Goal: Use online tool/utility: Utilize a website feature to perform a specific function

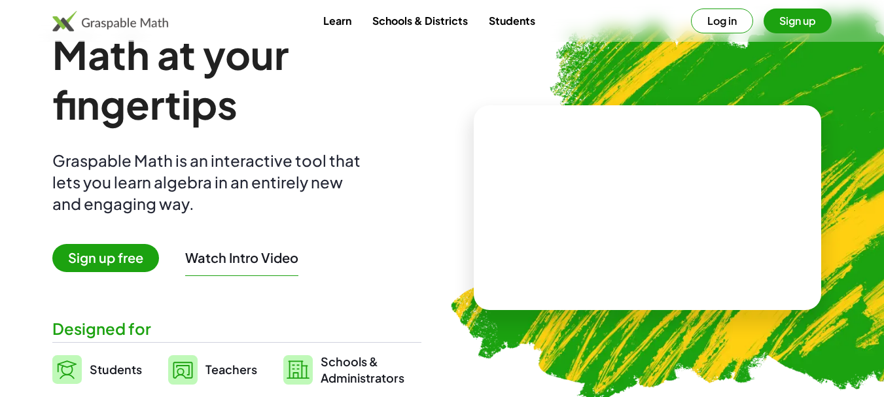
scroll to position [65, 0]
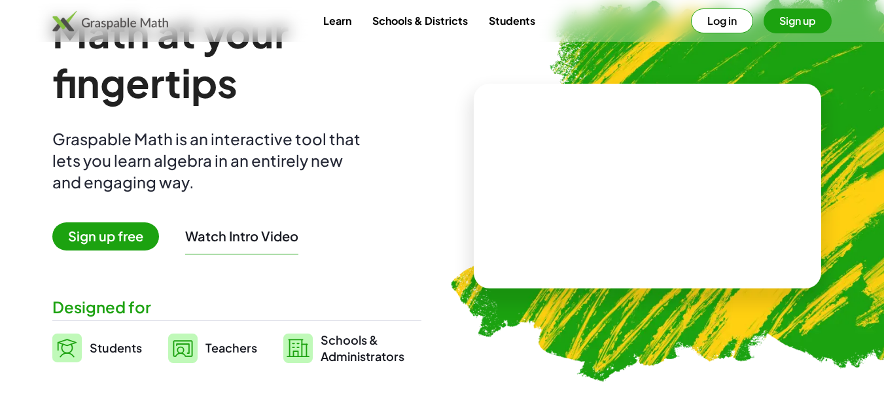
click at [103, 238] on span "Sign up free" at bounding box center [105, 236] width 107 height 28
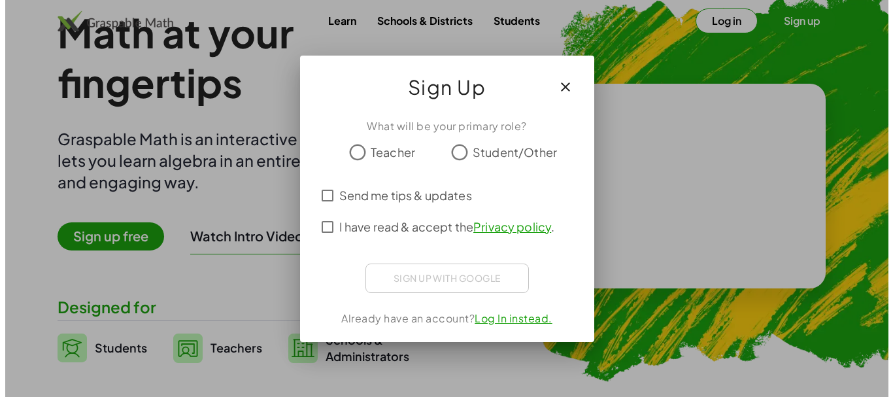
scroll to position [0, 0]
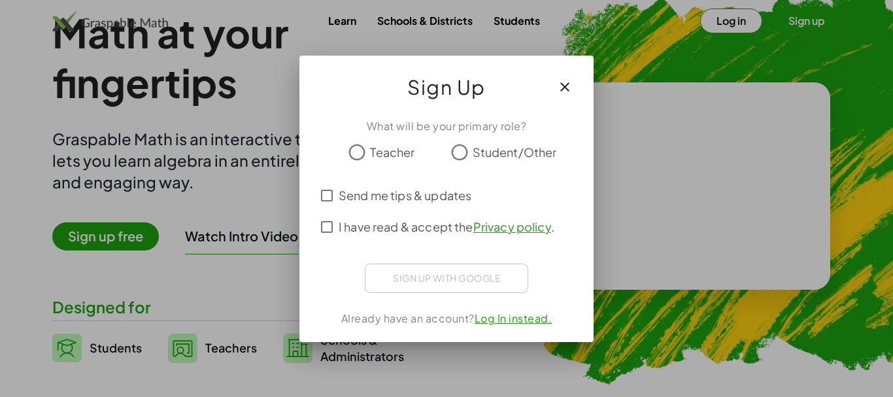
click at [566, 90] on icon "button" at bounding box center [565, 87] width 16 height 16
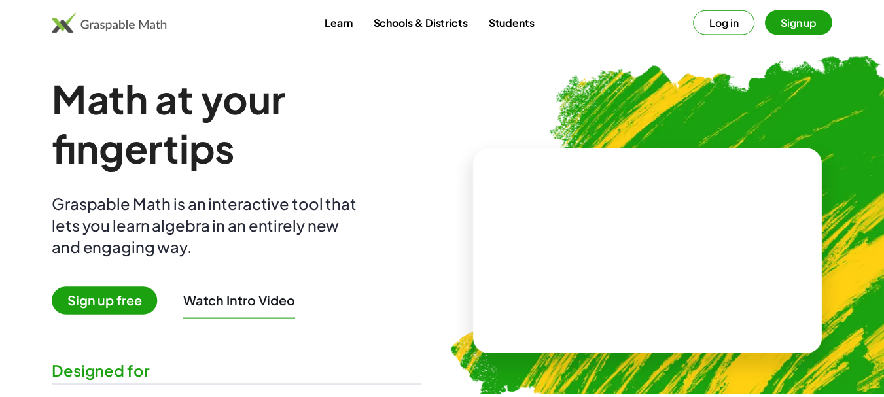
scroll to position [65, 0]
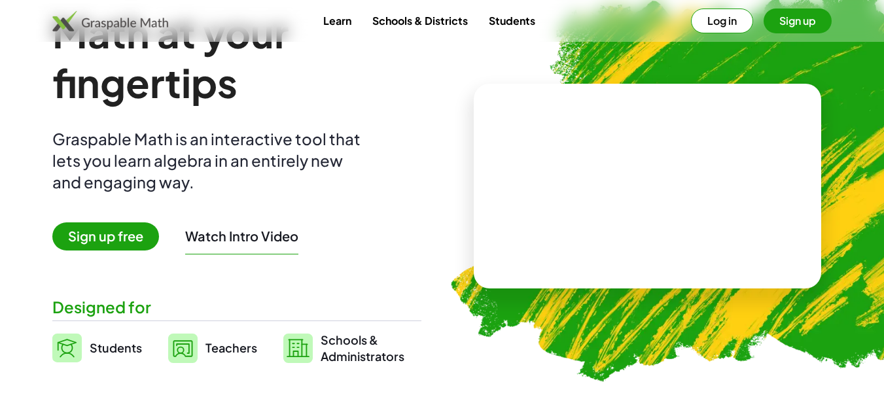
click at [99, 355] on span "Students" at bounding box center [116, 347] width 52 height 15
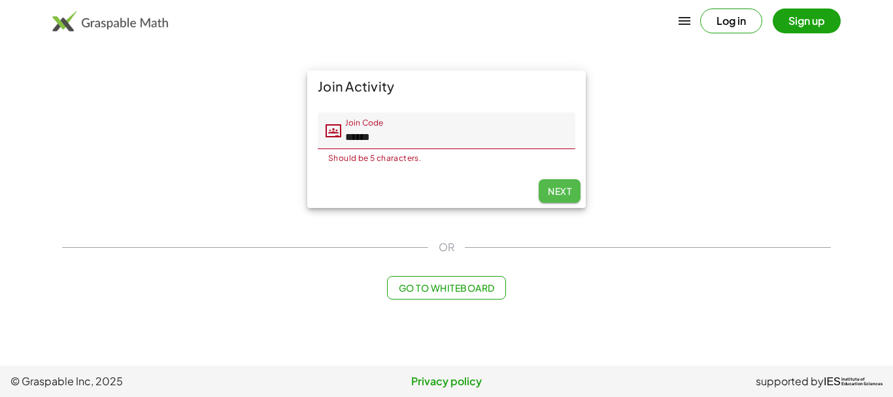
click at [552, 198] on button "Next" at bounding box center [560, 191] width 42 height 24
type input "******"
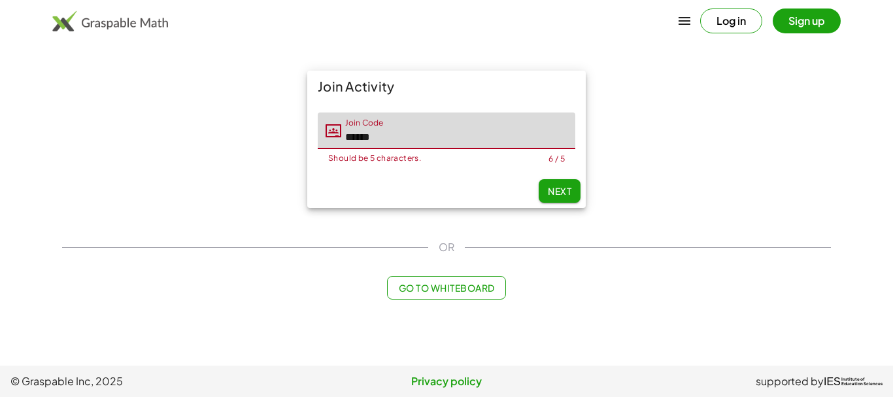
drag, startPoint x: 387, startPoint y: 141, endPoint x: 340, endPoint y: 141, distance: 47.1
click at [340, 141] on div "Join Code Join Code ******" at bounding box center [447, 130] width 258 height 37
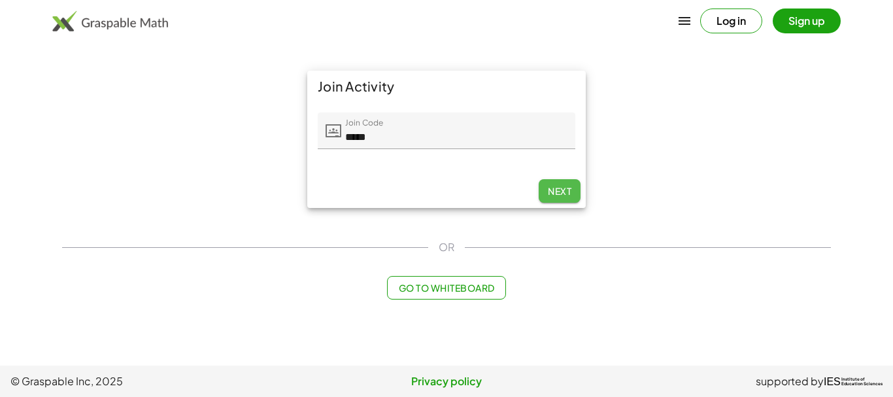
click at [576, 182] on button "Next" at bounding box center [560, 191] width 42 height 24
type input "*****"
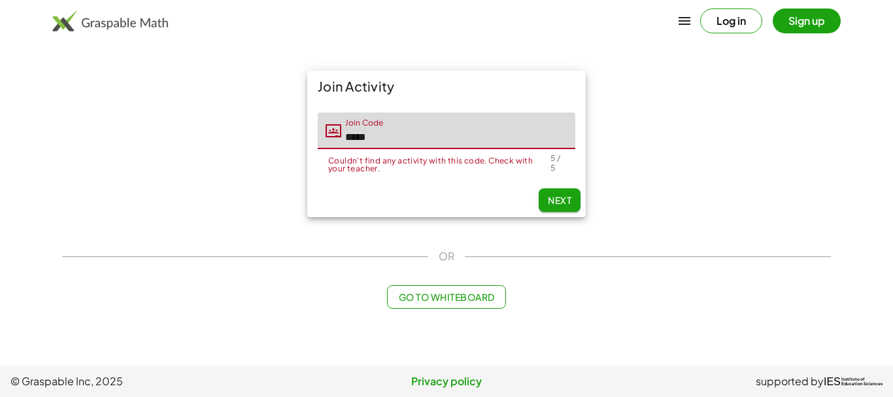
drag, startPoint x: 376, startPoint y: 131, endPoint x: 325, endPoint y: 143, distance: 52.4
click at [325, 143] on div "Join Code Join Code *****" at bounding box center [447, 130] width 258 height 37
click at [606, 254] on div "OR" at bounding box center [446, 257] width 769 height 16
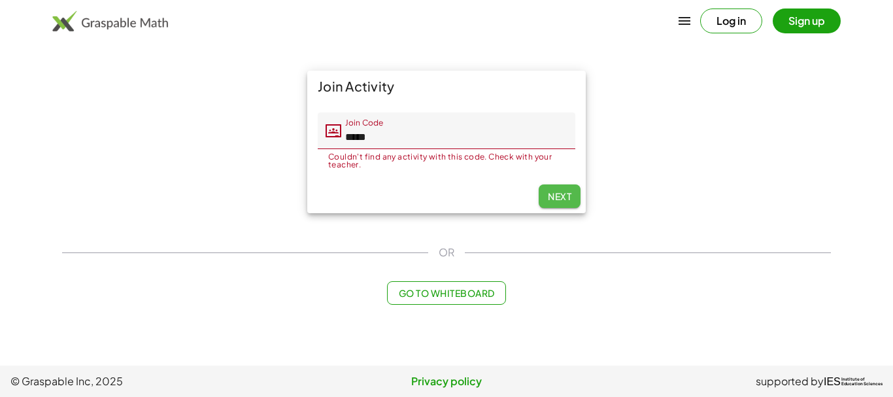
click at [568, 201] on span "Next" at bounding box center [560, 196] width 24 height 12
click at [436, 256] on div "OR" at bounding box center [446, 253] width 769 height 16
click at [457, 300] on button "Go to Whiteboard" at bounding box center [446, 293] width 118 height 24
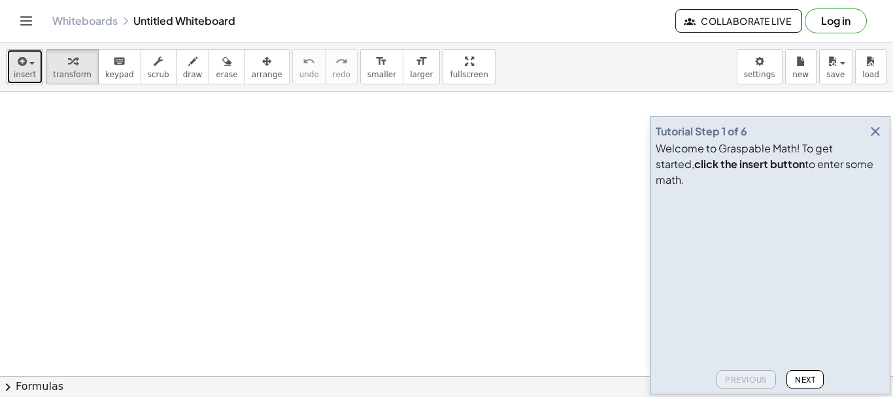
click at [27, 77] on span "insert" at bounding box center [25, 74] width 22 height 9
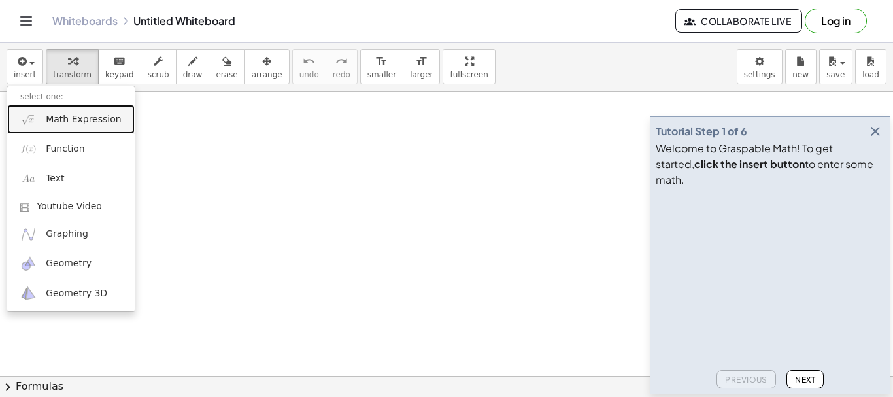
click at [38, 118] on link "Math Expression" at bounding box center [71, 119] width 128 height 29
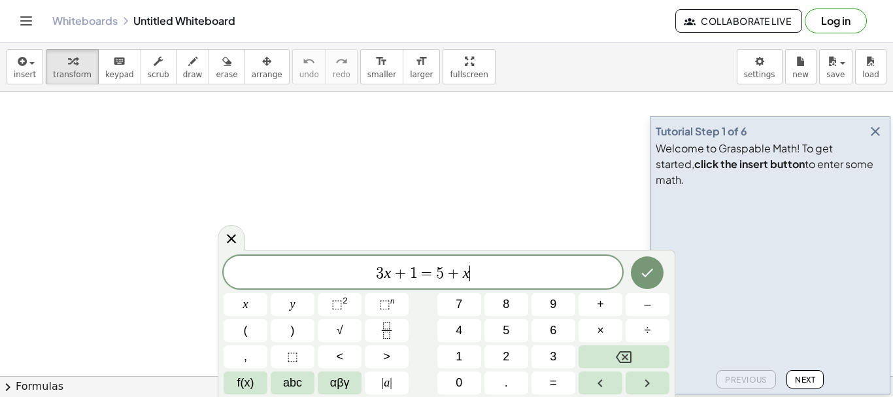
drag, startPoint x: 558, startPoint y: 274, endPoint x: 563, endPoint y: 217, distance: 57.1
click at [509, 218] on body "Graspable Math Activities Get Started Activity Bank Assigned Work Classes White…" at bounding box center [446, 198] width 893 height 397
drag, startPoint x: 630, startPoint y: 258, endPoint x: 594, endPoint y: 205, distance: 64.6
click at [603, 218] on body "Graspable Math Activities Get Started Activity Bank Assigned Work Classes White…" at bounding box center [446, 198] width 893 height 397
click at [880, 139] on icon "button" at bounding box center [876, 132] width 16 height 16
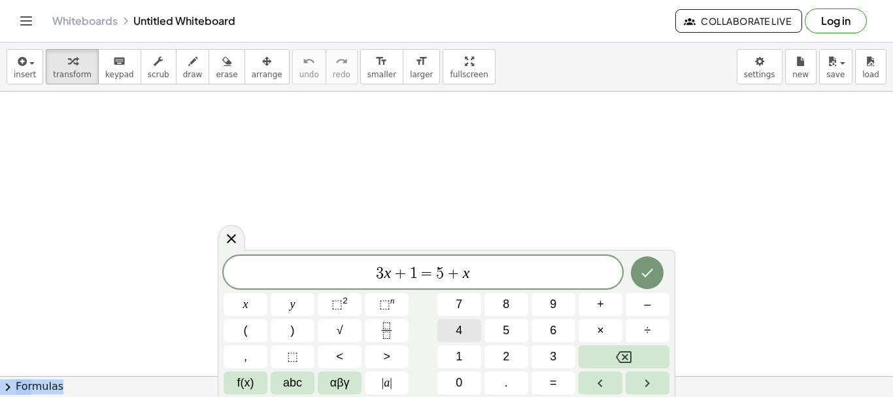
click at [464, 334] on button "4" at bounding box center [460, 330] width 44 height 23
click at [501, 330] on button "5" at bounding box center [507, 330] width 44 height 23
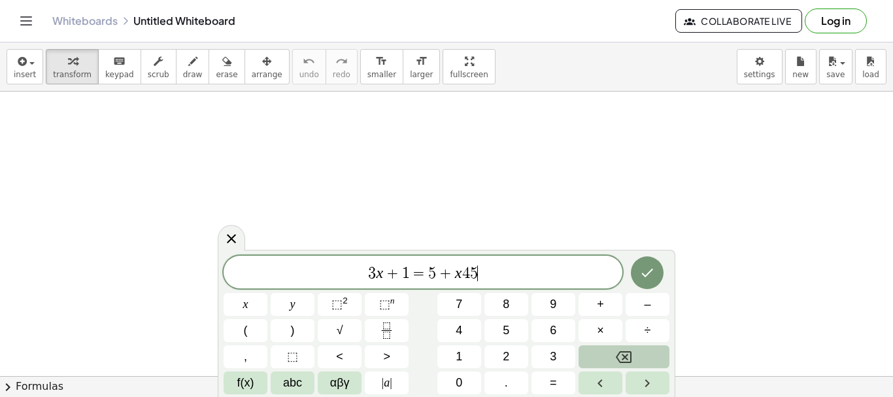
click at [639, 351] on button "Backspace" at bounding box center [624, 356] width 91 height 23
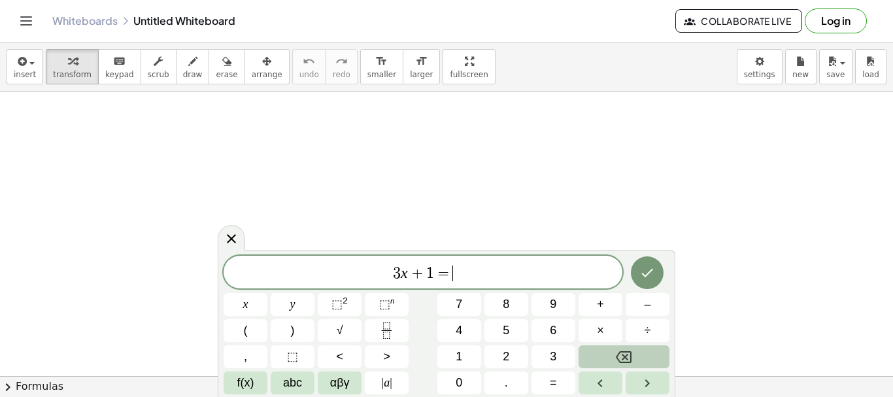
click at [639, 351] on button "Backspace" at bounding box center [624, 356] width 91 height 23
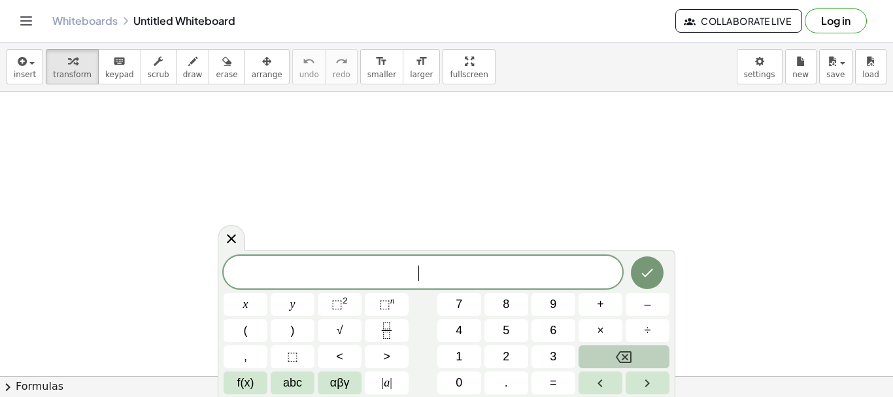
click at [639, 351] on button "Backspace" at bounding box center [624, 356] width 91 height 23
click at [507, 359] on span "2" at bounding box center [506, 357] width 7 height 18
click at [513, 334] on button "5" at bounding box center [507, 330] width 44 height 23
click at [513, 312] on button "8" at bounding box center [507, 304] width 44 height 23
click at [470, 305] on button "7" at bounding box center [460, 304] width 44 height 23
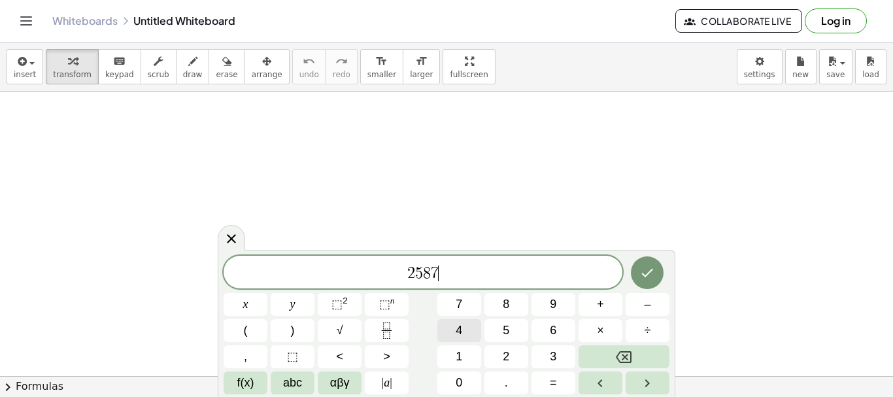
click at [464, 324] on button "4" at bounding box center [460, 330] width 44 height 23
click at [642, 336] on button "÷" at bounding box center [648, 330] width 44 height 23
click at [503, 306] on span "8" at bounding box center [506, 305] width 7 height 18
click at [503, 327] on span "5" at bounding box center [506, 331] width 7 height 18
click at [472, 329] on button "4" at bounding box center [460, 330] width 44 height 23
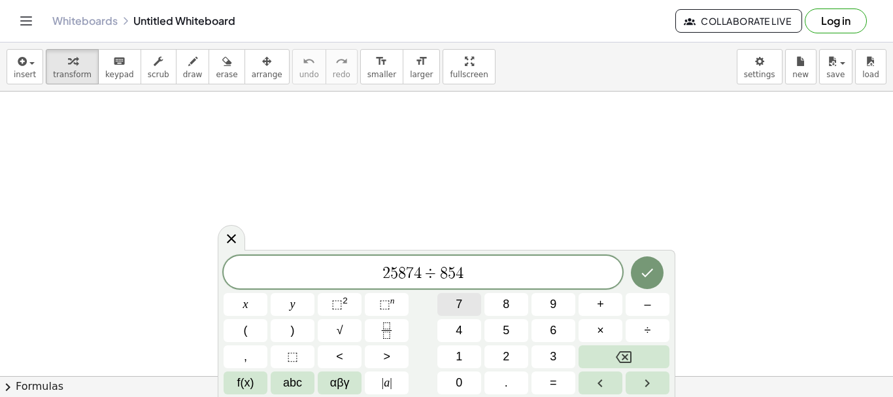
click at [469, 308] on button "7" at bounding box center [460, 304] width 44 height 23
click at [553, 384] on span "=" at bounding box center [553, 383] width 7 height 18
click at [638, 385] on button "Right arrow" at bounding box center [648, 382] width 44 height 23
click at [644, 270] on icon "Done" at bounding box center [648, 273] width 16 height 16
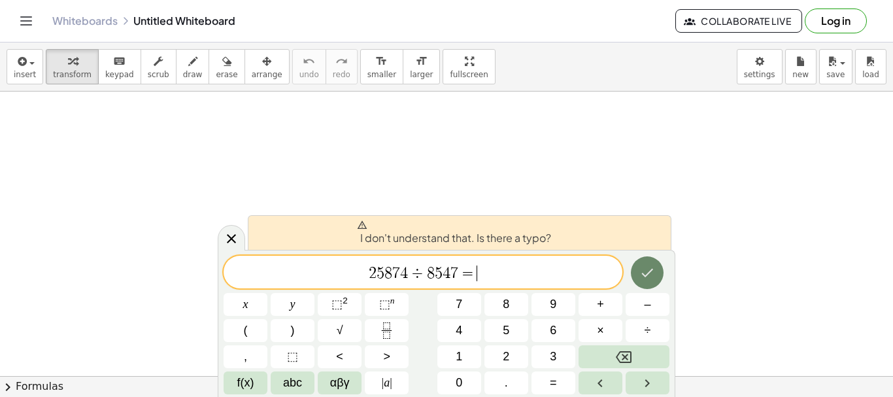
click at [645, 271] on icon "Done" at bounding box center [648, 273] width 16 height 16
click at [535, 281] on span "2 5 8 7 4 ÷ 8 5 4 7 = ​" at bounding box center [423, 273] width 399 height 18
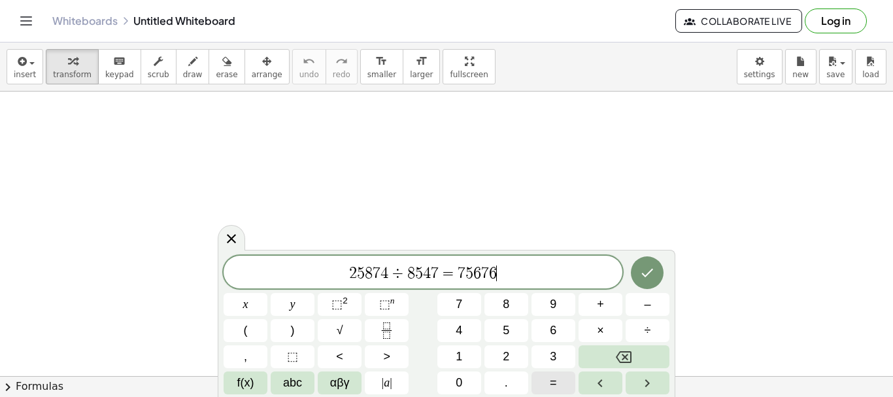
click at [555, 387] on span "=" at bounding box center [553, 383] width 7 height 18
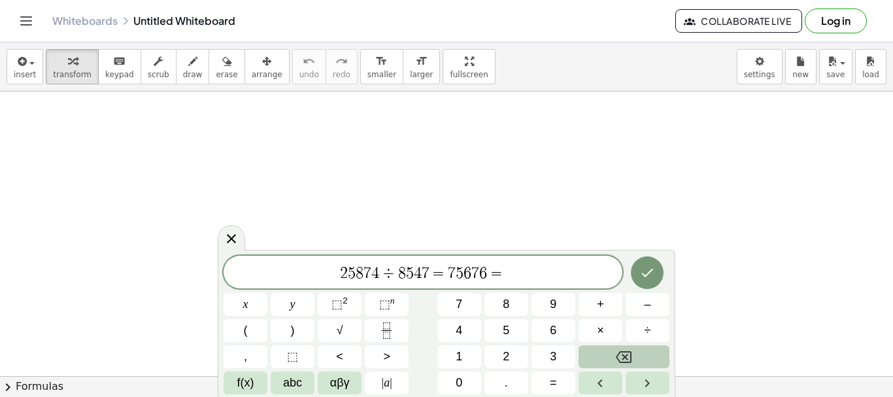
click at [613, 359] on button "Backspace" at bounding box center [624, 356] width 91 height 23
drag, startPoint x: 624, startPoint y: 260, endPoint x: 618, endPoint y: 203, distance: 56.6
click at [618, 203] on body "Graspable Math Activities Get Started Activity Bank Assigned Work Classes White…" at bounding box center [446, 198] width 893 height 397
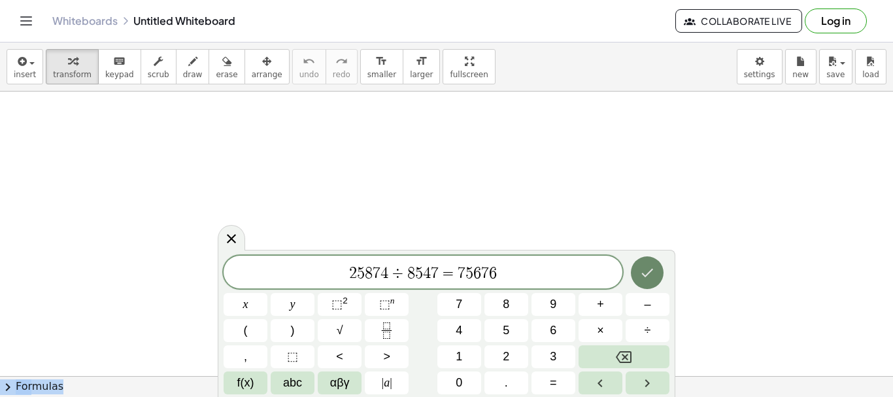
click at [644, 269] on icon "Done" at bounding box center [648, 273] width 16 height 16
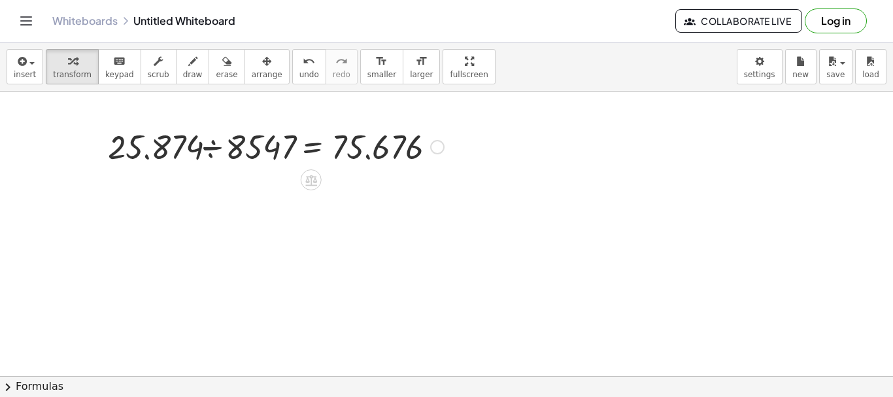
click at [428, 150] on div at bounding box center [275, 146] width 349 height 44
click at [314, 184] on icon at bounding box center [311, 180] width 12 height 11
click at [285, 181] on span "−" at bounding box center [285, 180] width 8 height 19
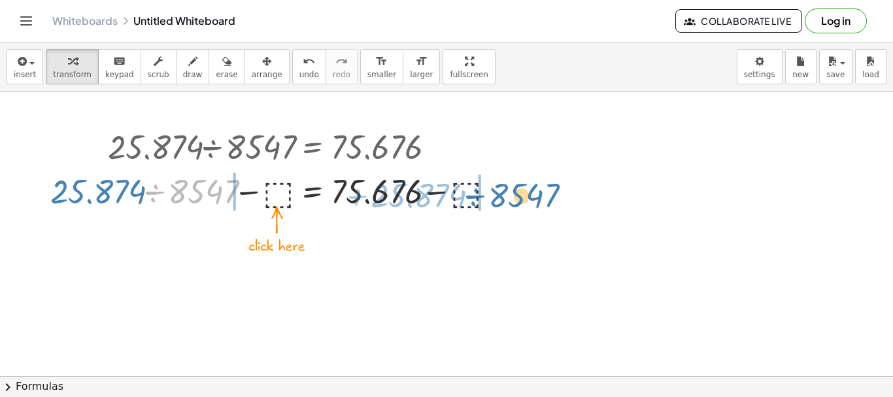
drag, startPoint x: 207, startPoint y: 196, endPoint x: 528, endPoint y: 199, distance: 320.5
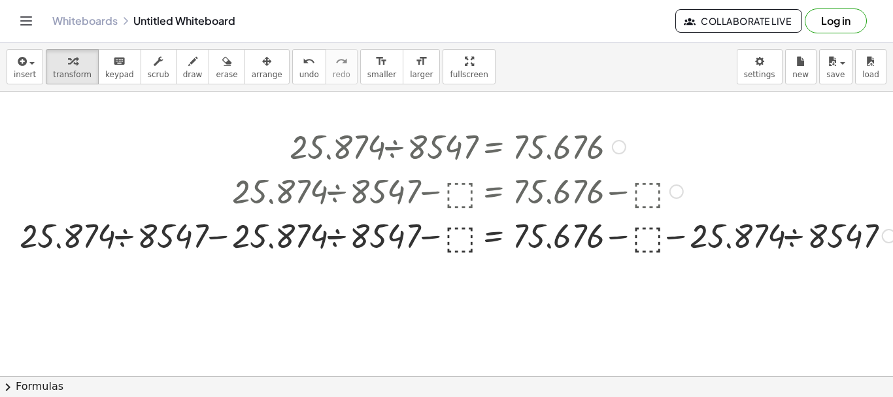
click at [647, 228] on div at bounding box center [457, 235] width 889 height 44
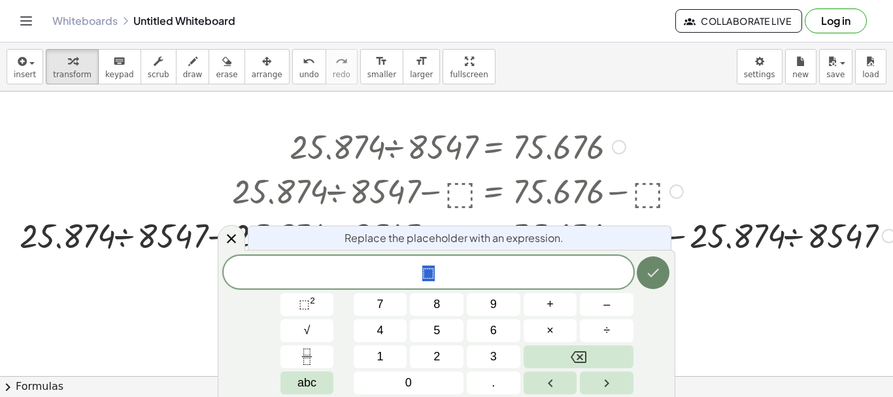
click at [658, 279] on icon "Done" at bounding box center [654, 273] width 16 height 16
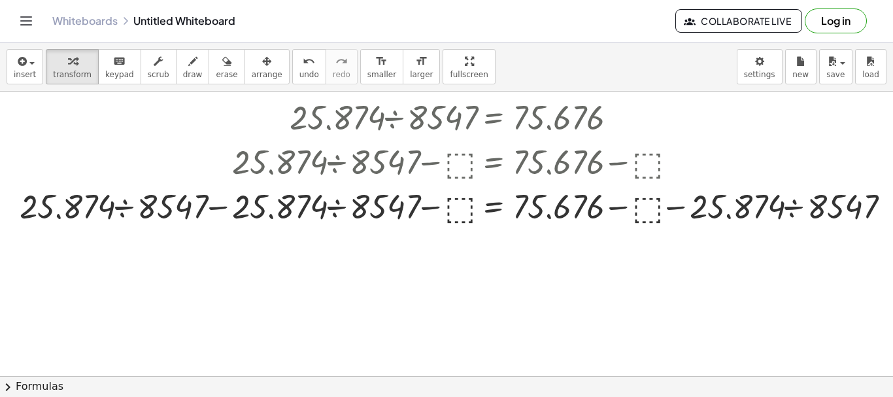
scroll to position [17, 0]
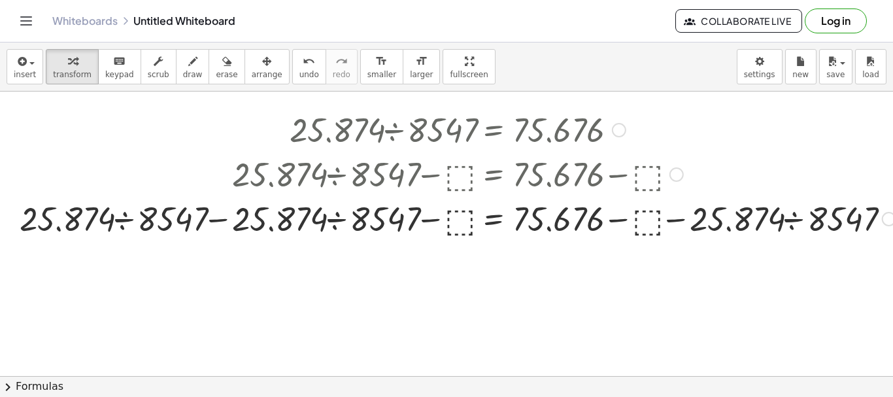
click at [875, 232] on div at bounding box center [457, 218] width 889 height 44
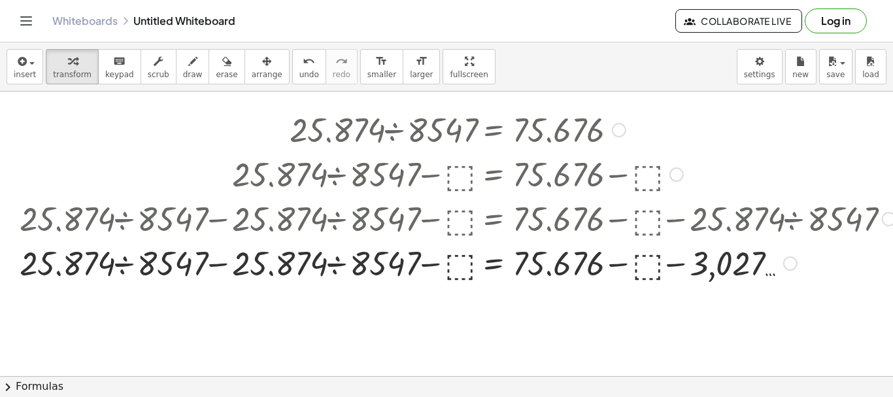
click at [778, 255] on div at bounding box center [457, 262] width 889 height 44
click at [791, 268] on div at bounding box center [791, 263] width 14 height 14
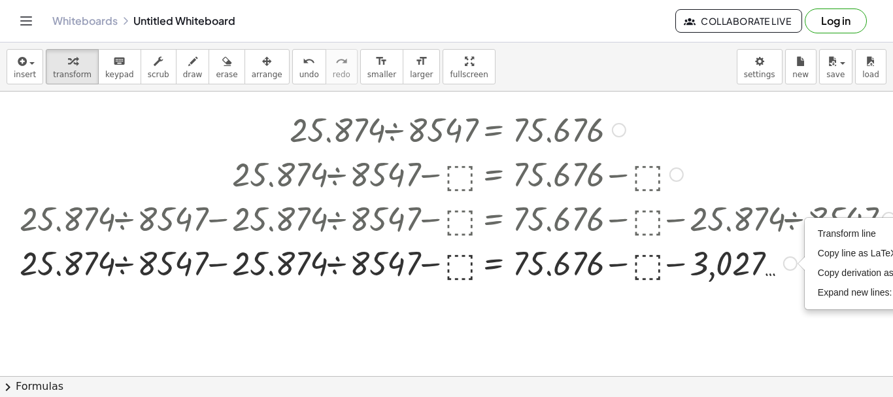
click at [634, 144] on div at bounding box center [457, 129] width 889 height 44
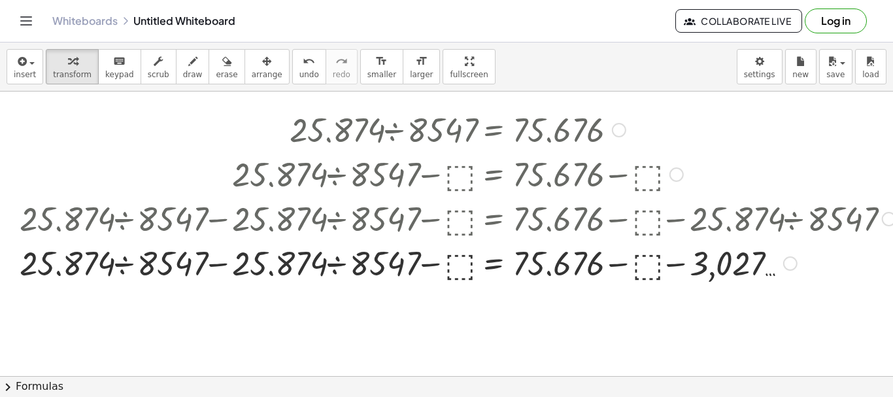
drag, startPoint x: 541, startPoint y: 127, endPoint x: 500, endPoint y: 260, distance: 139.4
click at [500, 260] on div at bounding box center [457, 262] width 889 height 44
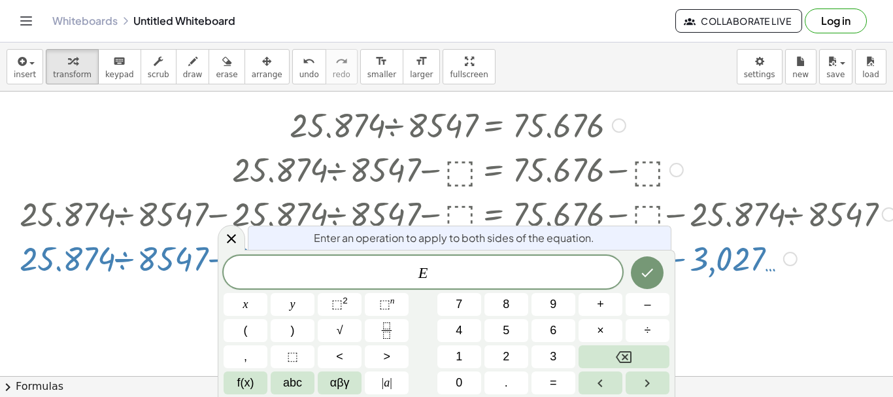
scroll to position [22, 0]
click at [636, 352] on button "Backspace" at bounding box center [624, 356] width 91 height 23
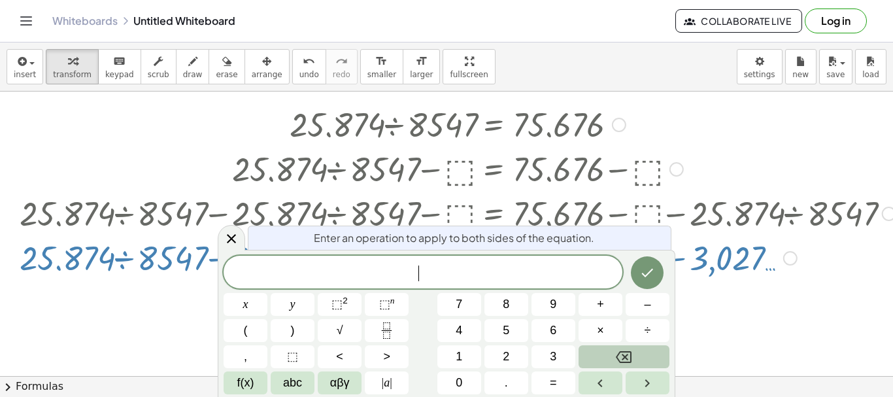
click at [636, 352] on button "Backspace" at bounding box center [624, 356] width 91 height 23
click at [636, 125] on div at bounding box center [457, 123] width 889 height 44
click at [595, 127] on div at bounding box center [457, 123] width 889 height 44
click at [594, 127] on div at bounding box center [457, 123] width 889 height 44
drag, startPoint x: 594, startPoint y: 127, endPoint x: 551, endPoint y: 122, distance: 43.5
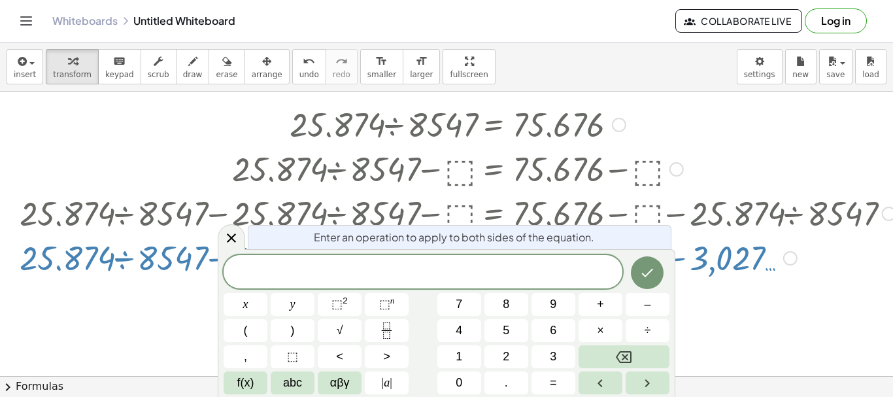
click at [551, 122] on div at bounding box center [457, 123] width 889 height 44
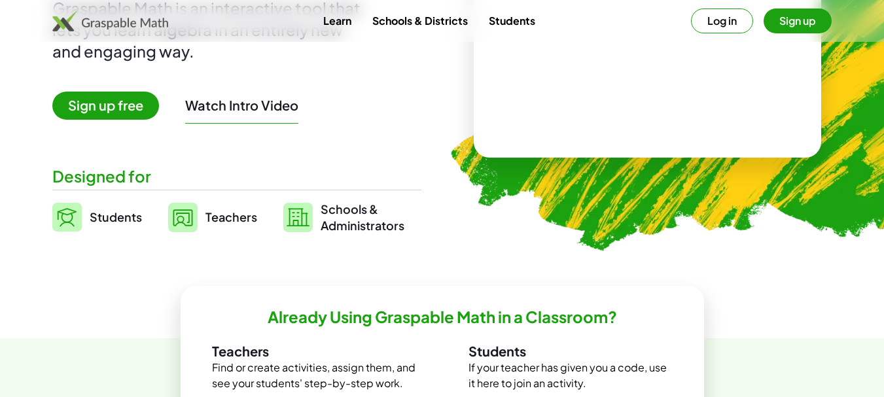
scroll to position [131, 0]
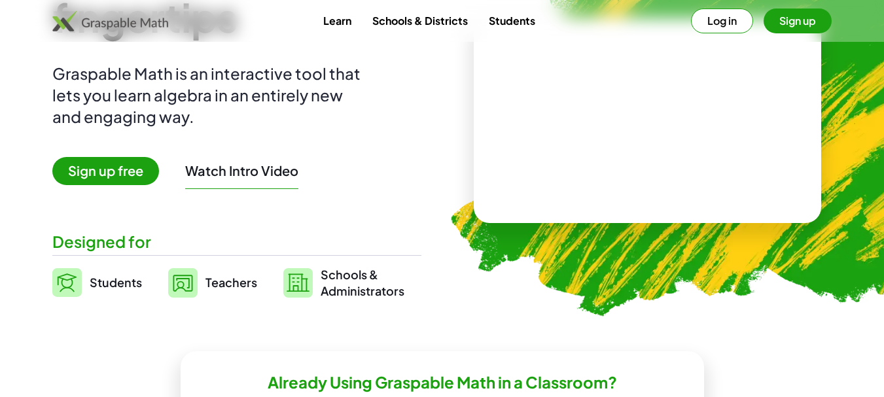
click at [121, 165] on span "Sign up free" at bounding box center [105, 171] width 107 height 28
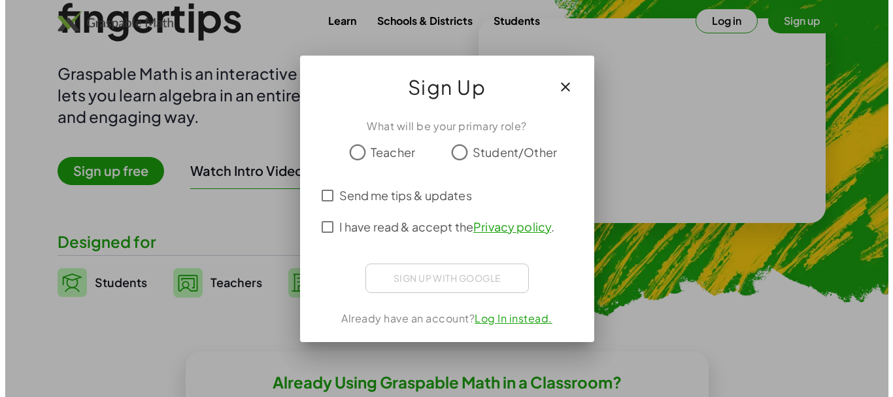
scroll to position [0, 0]
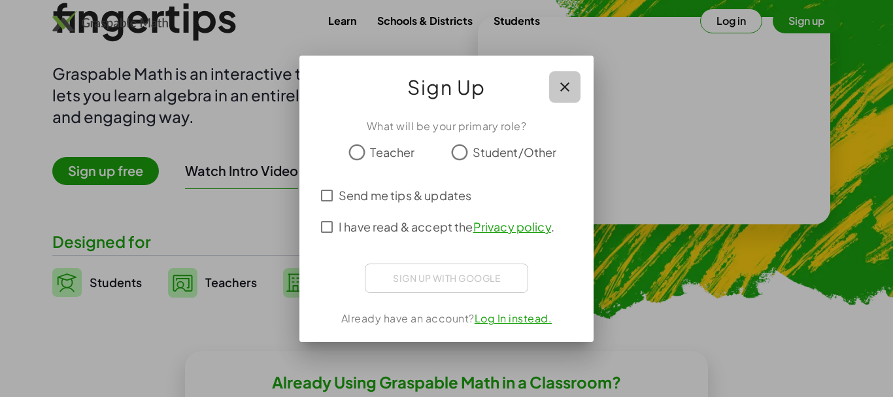
click at [560, 82] on icon "button" at bounding box center [565, 87] width 16 height 16
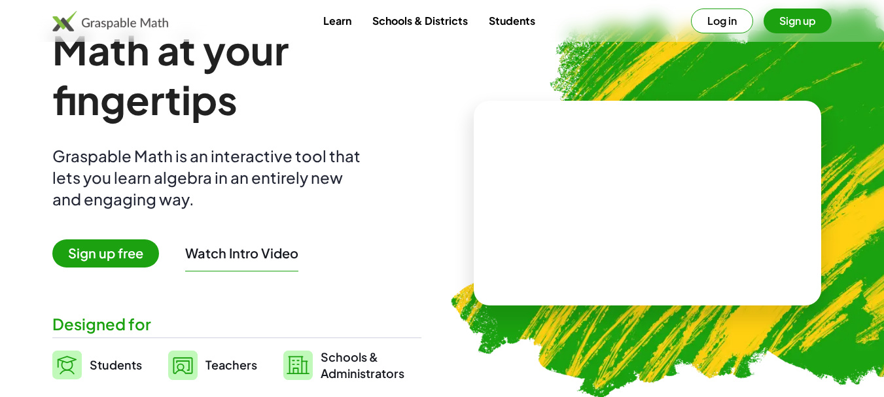
scroll to position [131, 0]
